Goal: Find specific page/section: Find specific page/section

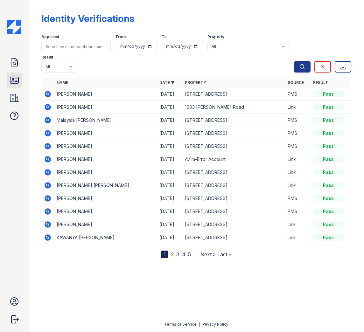
click at [14, 80] on icon at bounding box center [14, 80] width 10 height 10
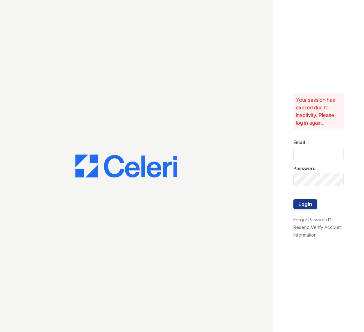
type input "[EMAIL_ADDRESS][DOMAIN_NAME]"
click at [302, 205] on button "Login" at bounding box center [306, 204] width 24 height 10
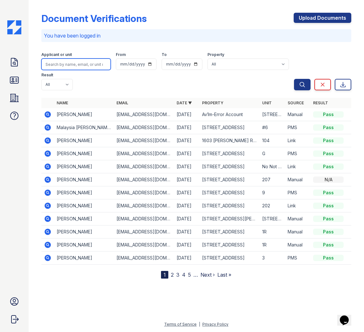
click at [78, 66] on input "search" at bounding box center [76, 64] width 70 height 11
type input "Angel"
click at [294, 79] on button "Search" at bounding box center [302, 84] width 17 height 11
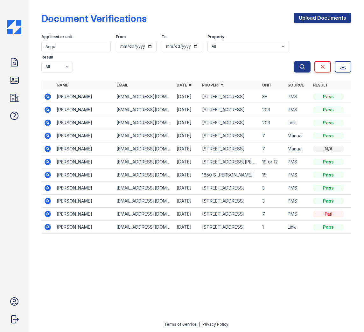
click at [46, 96] on icon at bounding box center [48, 97] width 8 height 8
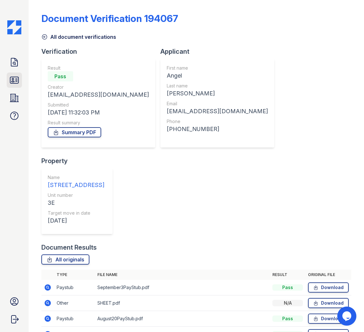
click at [18, 78] on icon at bounding box center [14, 80] width 8 height 6
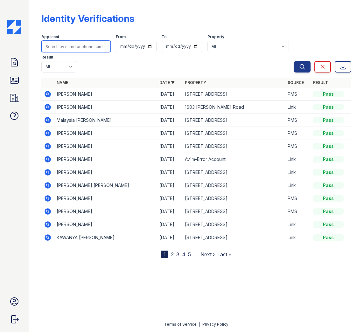
click at [80, 45] on input "search" at bounding box center [76, 46] width 70 height 11
type input "Angel"
click at [294, 61] on button "Search" at bounding box center [302, 66] width 17 height 11
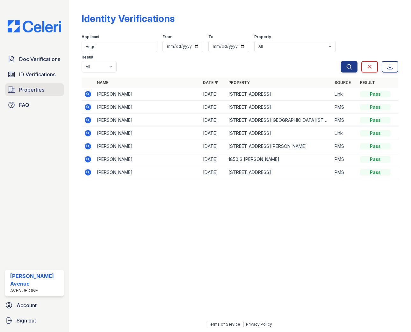
click at [38, 89] on span "Properties" at bounding box center [31, 90] width 25 height 8
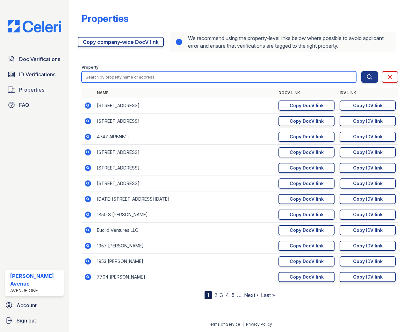
click at [120, 75] on input "search" at bounding box center [219, 76] width 274 height 11
type input "301"
click at [361, 71] on button "Search" at bounding box center [369, 76] width 17 height 11
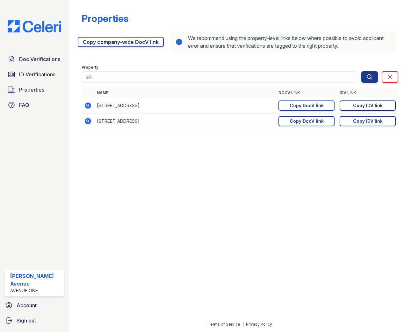
click at [354, 108] on div "Copy IDV link" at bounding box center [368, 106] width 30 height 6
